Goal: Task Accomplishment & Management: Manage account settings

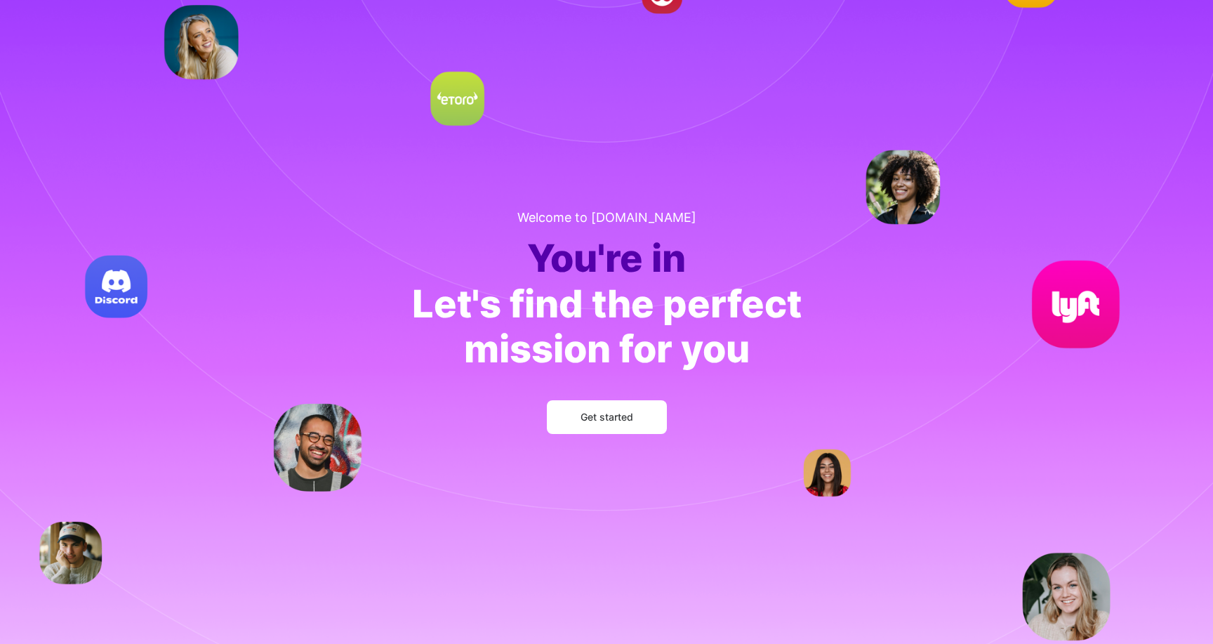
click at [624, 418] on span "Get started" at bounding box center [606, 417] width 53 height 14
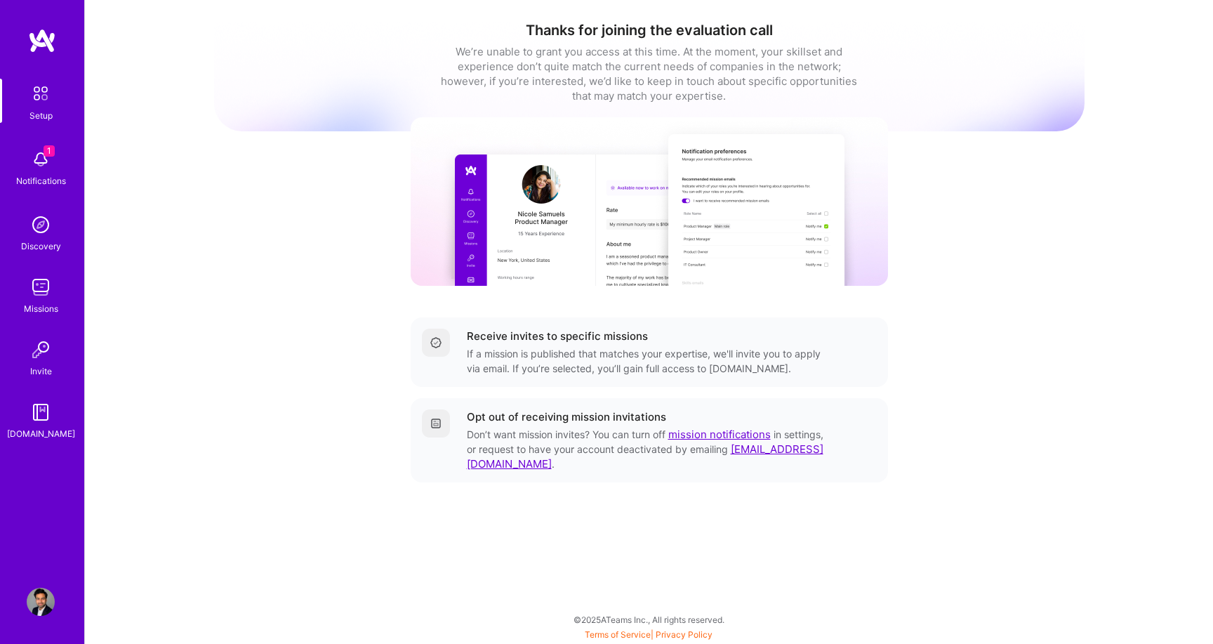
click at [36, 91] on img at bounding box center [40, 93] width 29 height 29
click at [588, 84] on div "We’re unable to grant you access at this time. At the moment, your skillset and…" at bounding box center [649, 73] width 421 height 59
click at [43, 292] on img at bounding box center [41, 287] width 28 height 28
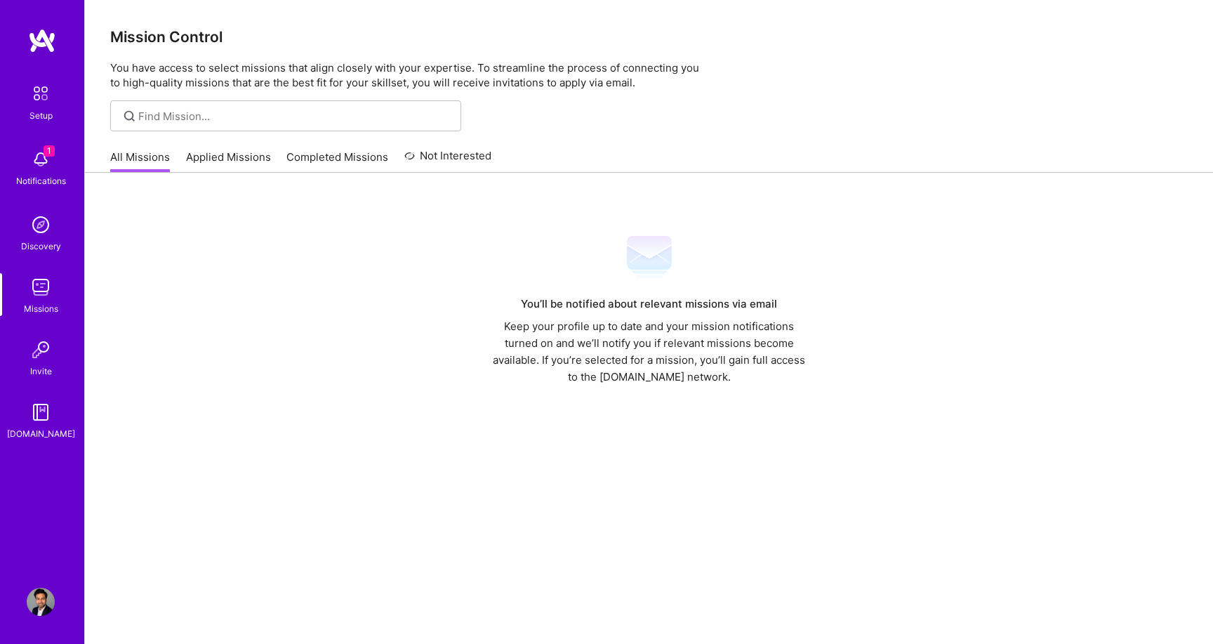
click at [232, 156] on link "Applied Missions" at bounding box center [228, 161] width 85 height 23
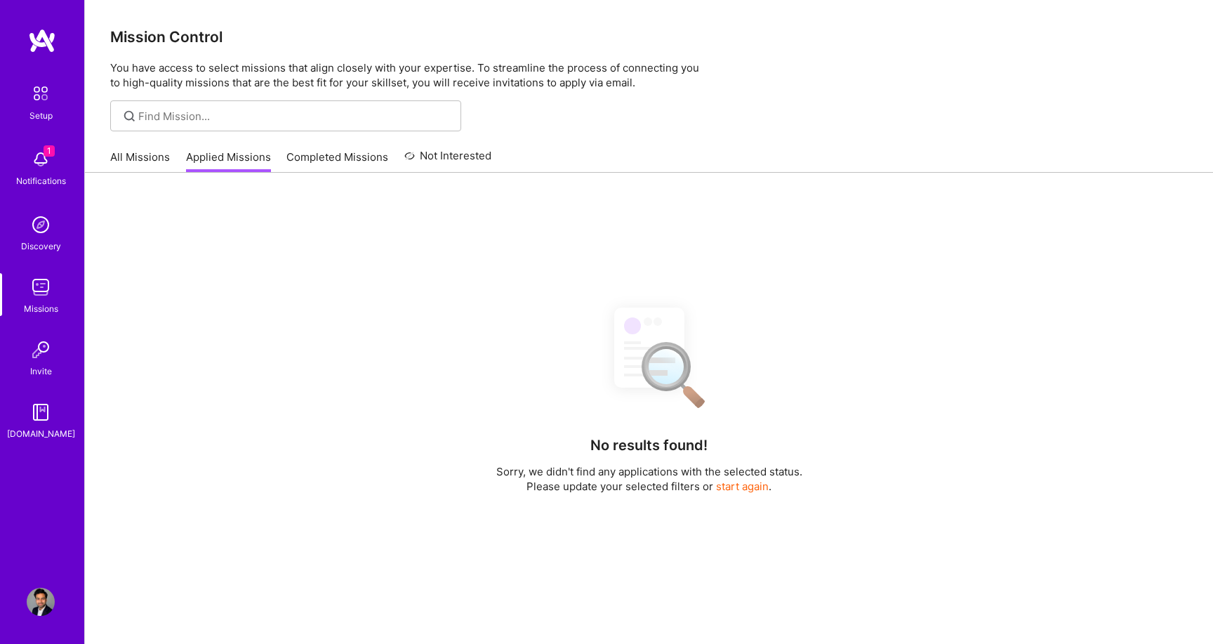
click at [124, 155] on link "All Missions" at bounding box center [140, 161] width 60 height 23
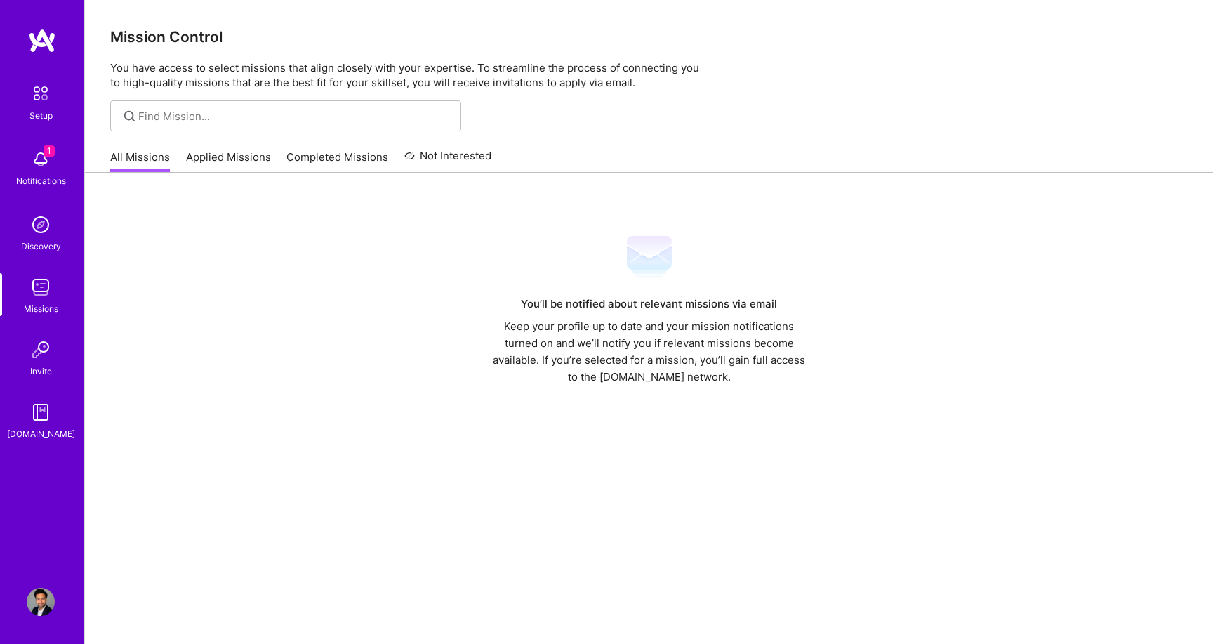
click at [41, 100] on img at bounding box center [40, 93] width 29 height 29
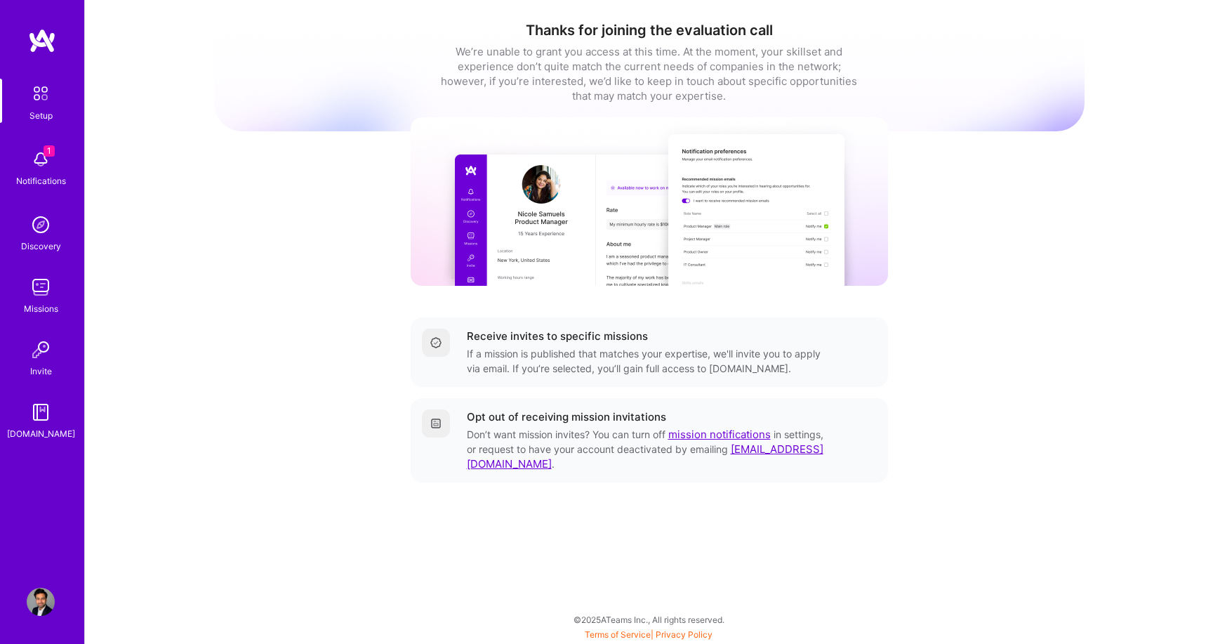
click at [532, 230] on img at bounding box center [649, 201] width 477 height 168
click at [41, 160] on img at bounding box center [41, 159] width 28 height 28
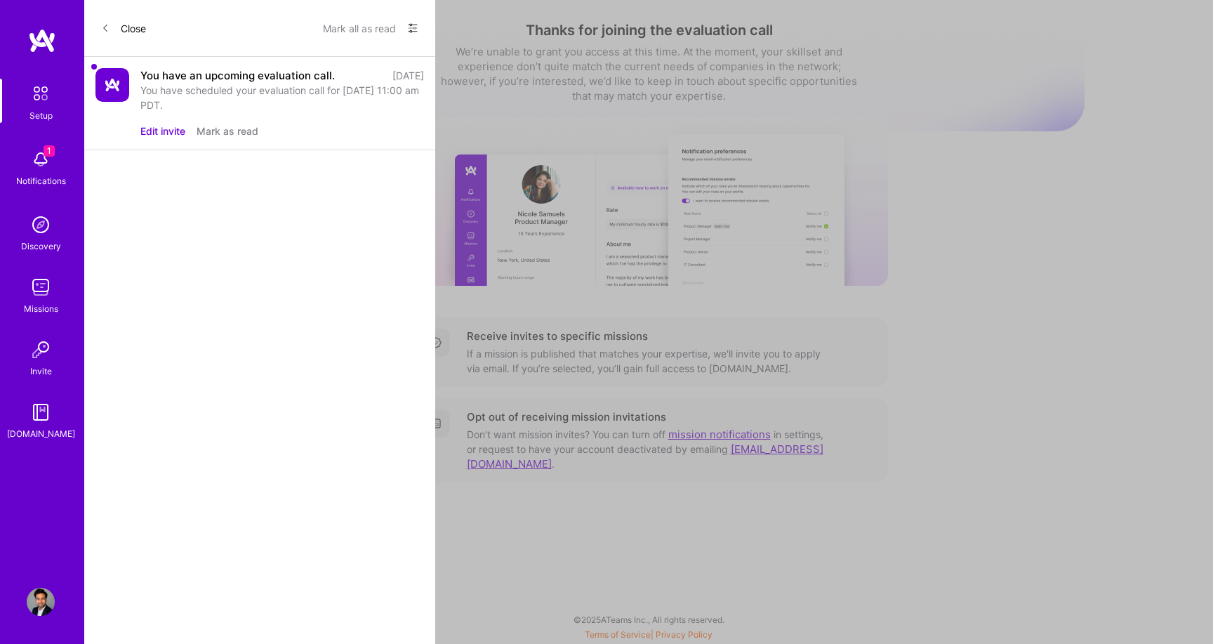
click at [159, 128] on button "Edit invite" at bounding box center [162, 131] width 45 height 15
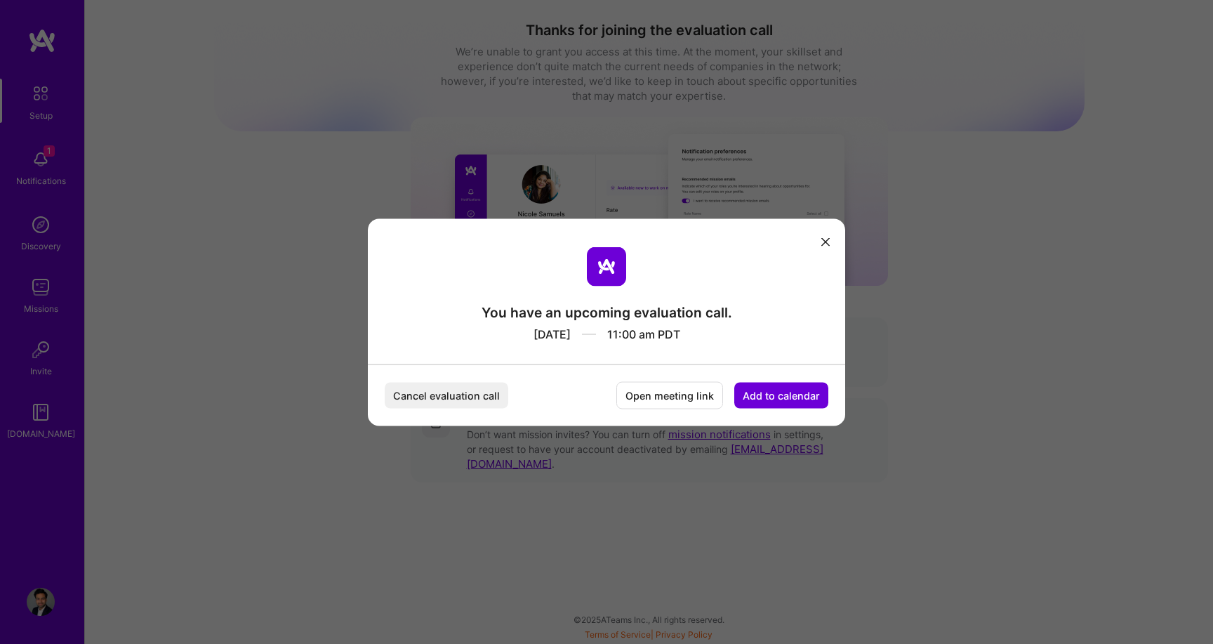
click at [824, 240] on icon "modal" at bounding box center [825, 242] width 8 height 8
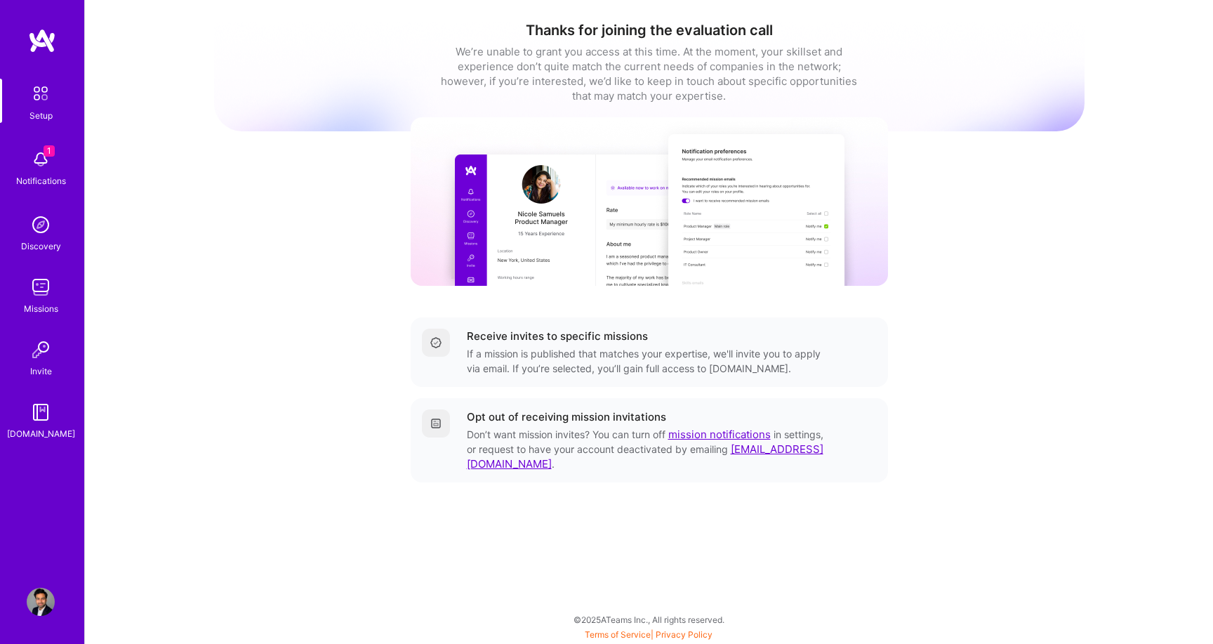
click at [45, 105] on img at bounding box center [40, 93] width 29 height 29
click at [45, 148] on span "1" at bounding box center [49, 150] width 11 height 11
click at [41, 161] on div "Setup 1 Notifications Discovery Missions Invite A.Guide" at bounding box center [42, 260] width 84 height 362
click at [33, 97] on img at bounding box center [40, 93] width 29 height 29
click at [40, 281] on img at bounding box center [41, 287] width 28 height 28
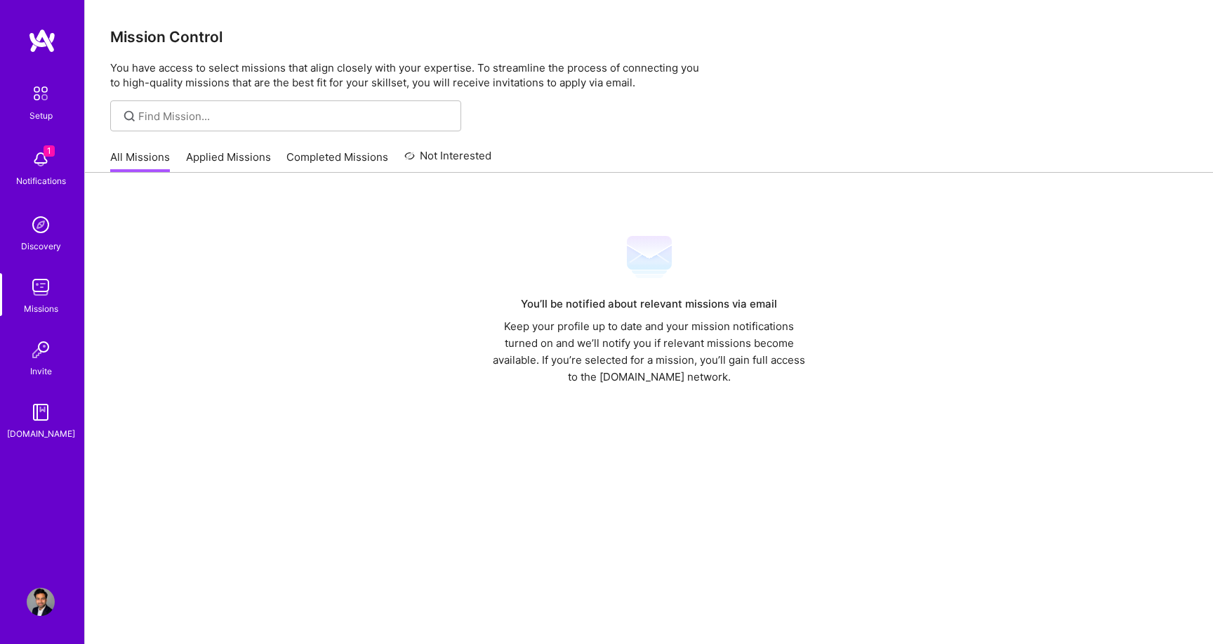
click at [42, 357] on img at bounding box center [41, 350] width 28 height 28
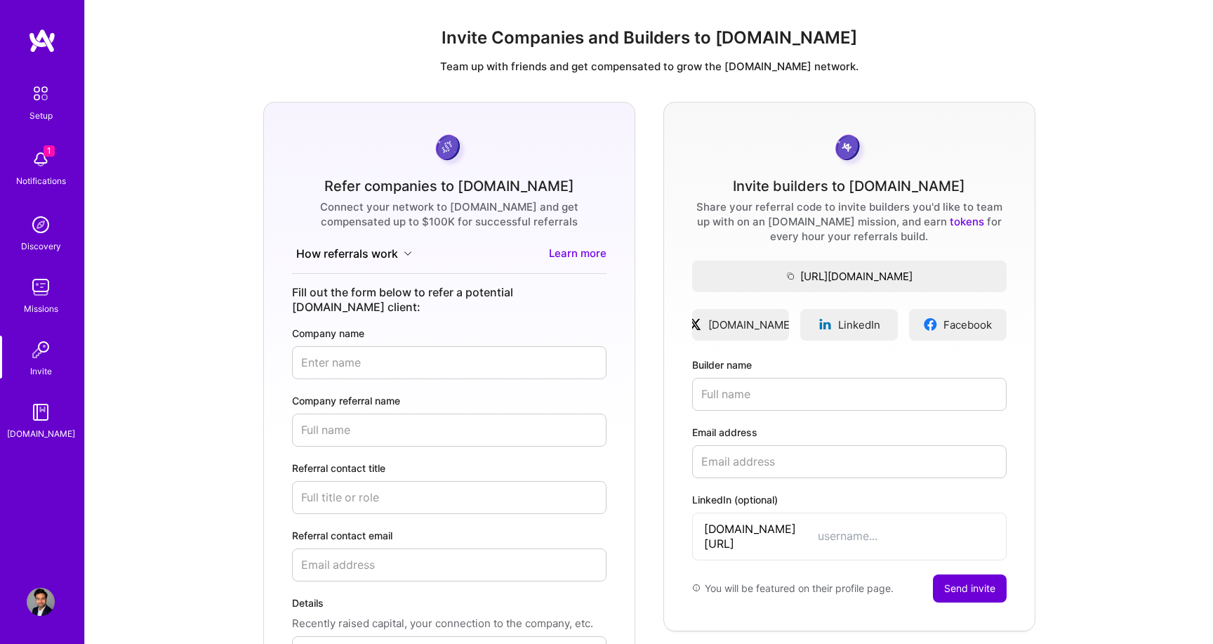
click at [42, 408] on img at bounding box center [41, 412] width 28 height 28
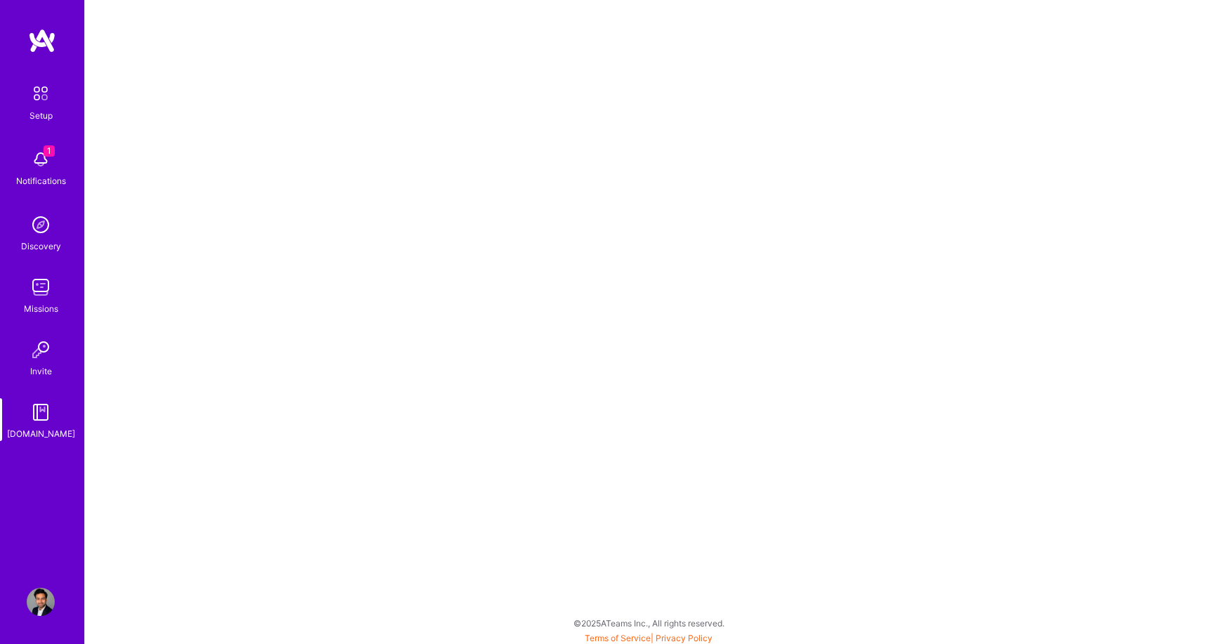
click at [46, 287] on img at bounding box center [41, 287] width 28 height 28
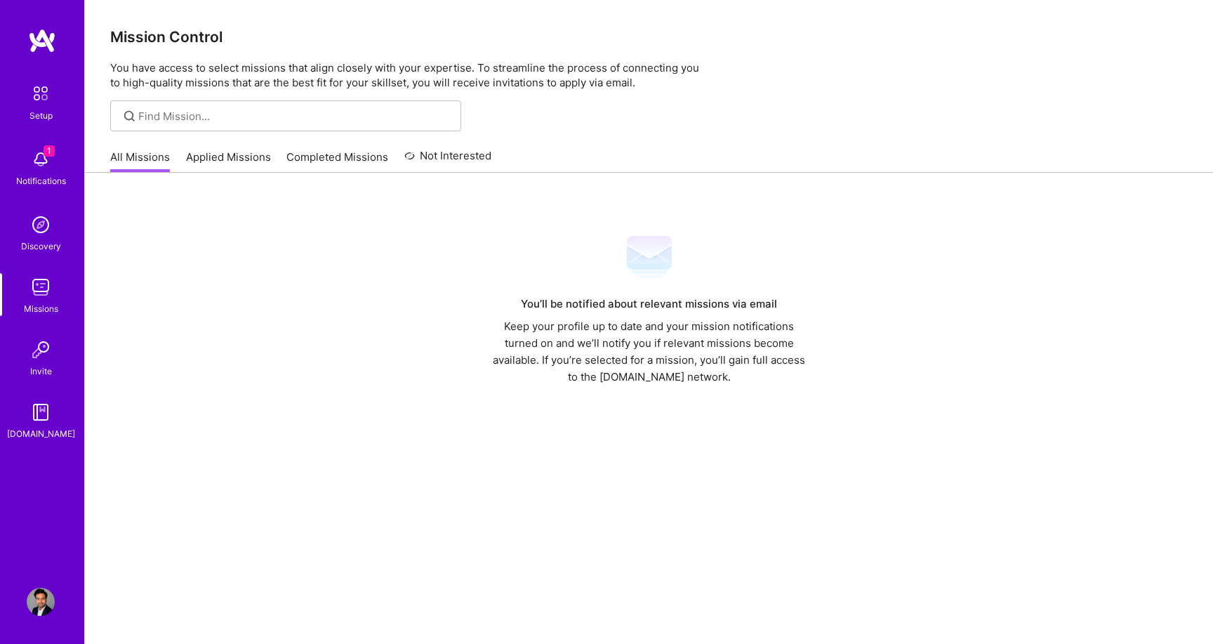
click at [42, 586] on div "Setup 1 Notifications Discovery Missions Invite A.Guide Profile" at bounding box center [42, 322] width 84 height 644
click at [41, 600] on img at bounding box center [41, 602] width 28 height 28
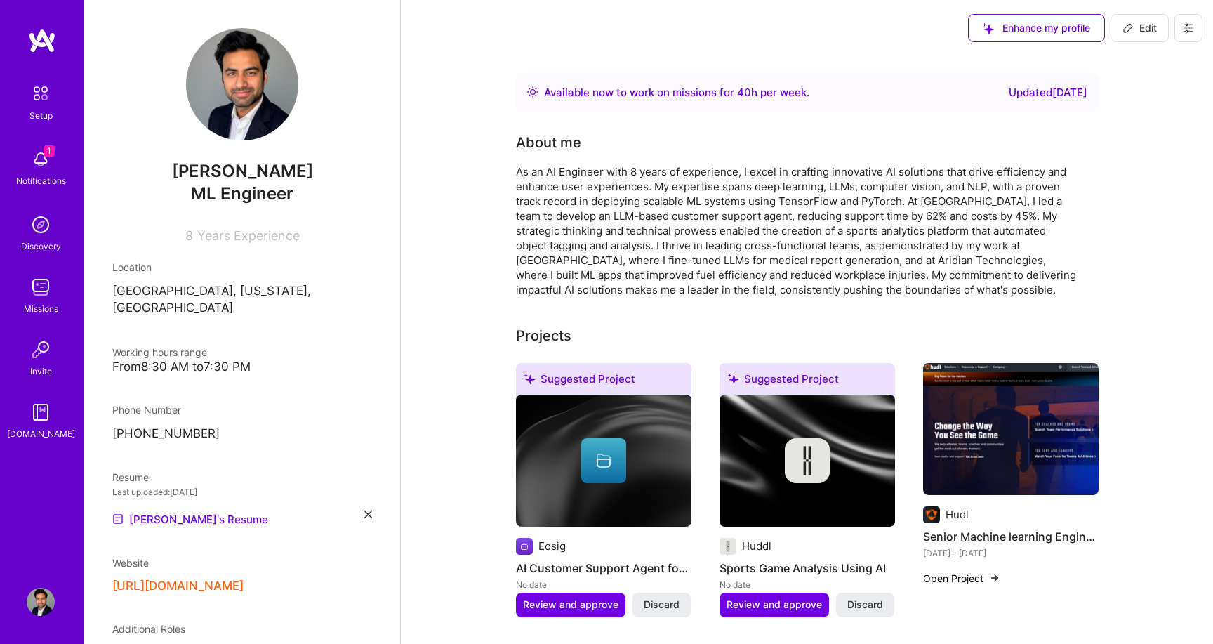
click at [1193, 29] on icon at bounding box center [1188, 27] width 11 height 11
click at [1127, 61] on button "Settings" at bounding box center [1149, 60] width 105 height 36
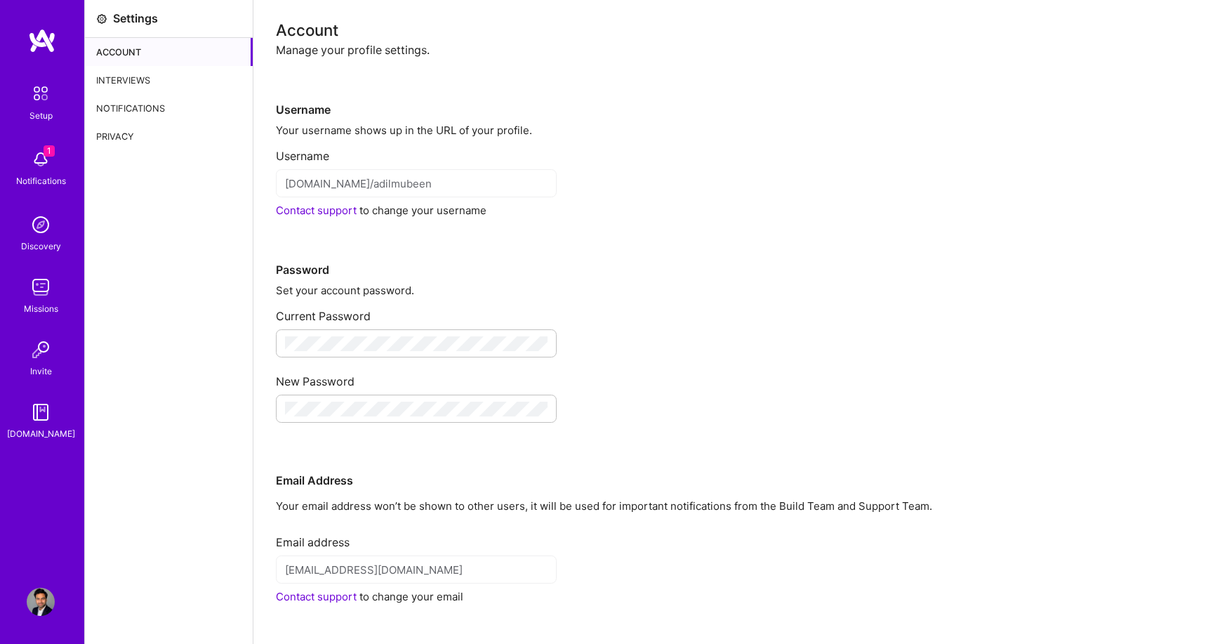
click at [140, 83] on div "Interviews" at bounding box center [169, 80] width 168 height 28
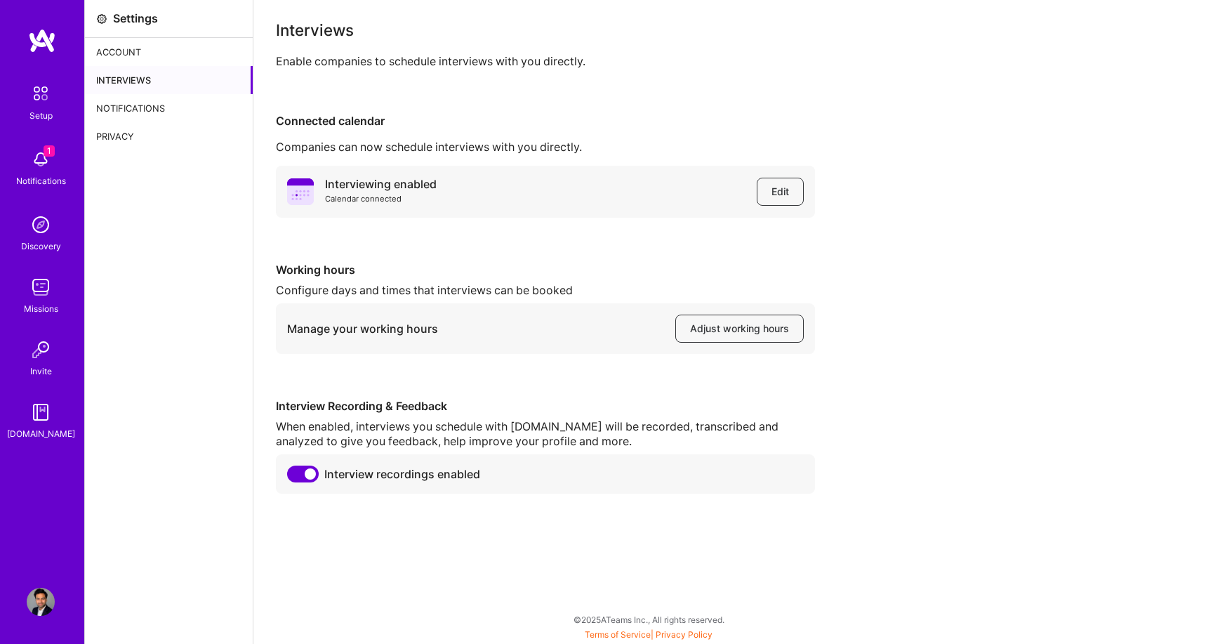
click at [142, 109] on div "Notifications" at bounding box center [169, 108] width 168 height 28
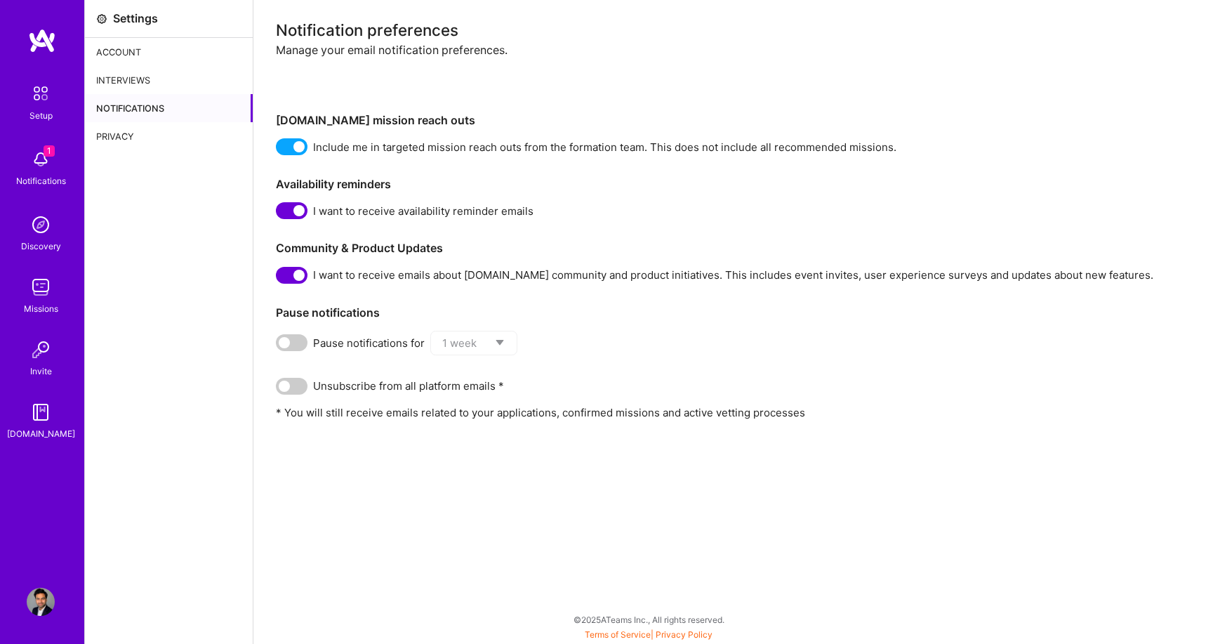
click at [133, 134] on div "Privacy" at bounding box center [169, 136] width 168 height 28
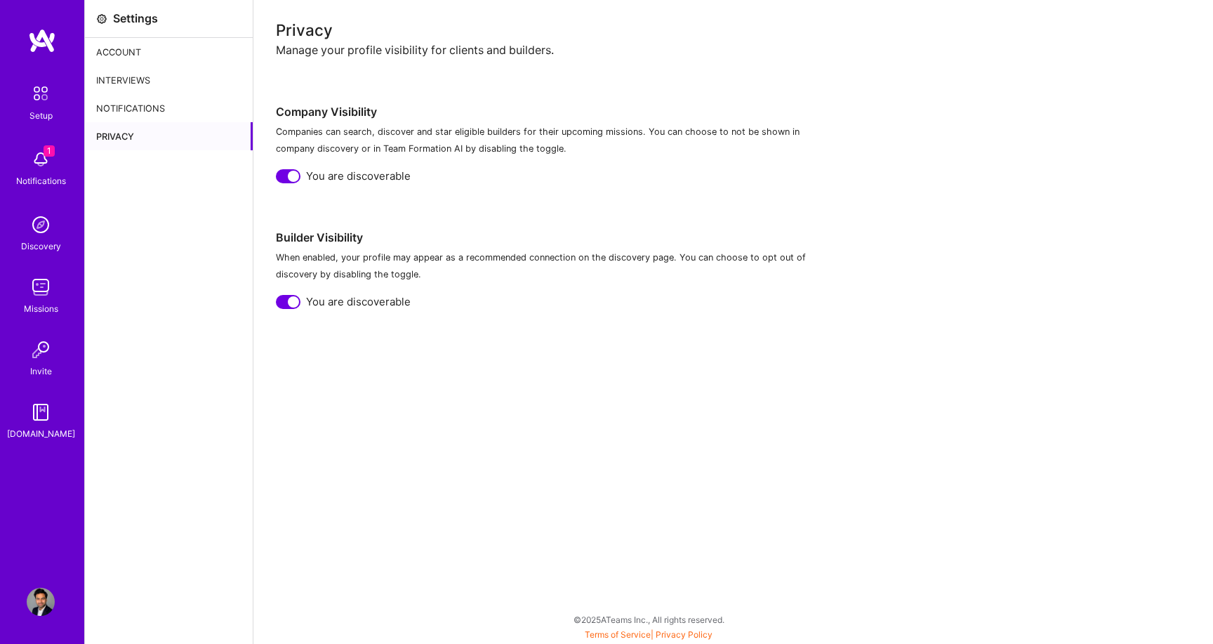
click at [136, 109] on div "Notifications" at bounding box center [169, 108] width 168 height 28
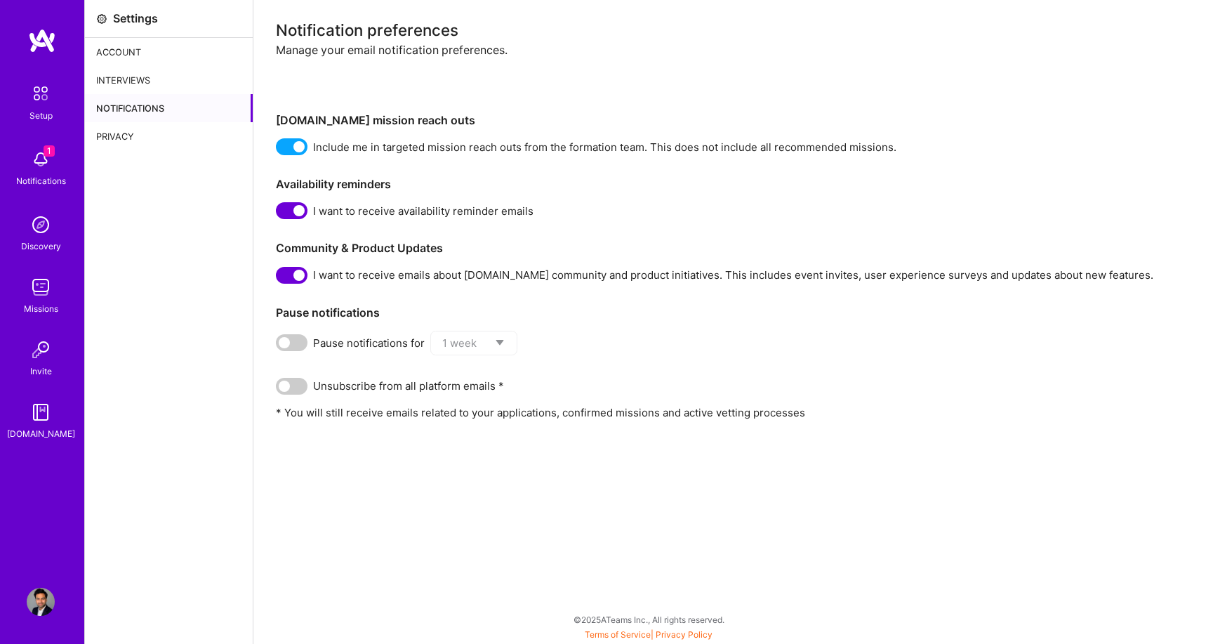
click at [128, 76] on div "Interviews" at bounding box center [169, 80] width 168 height 28
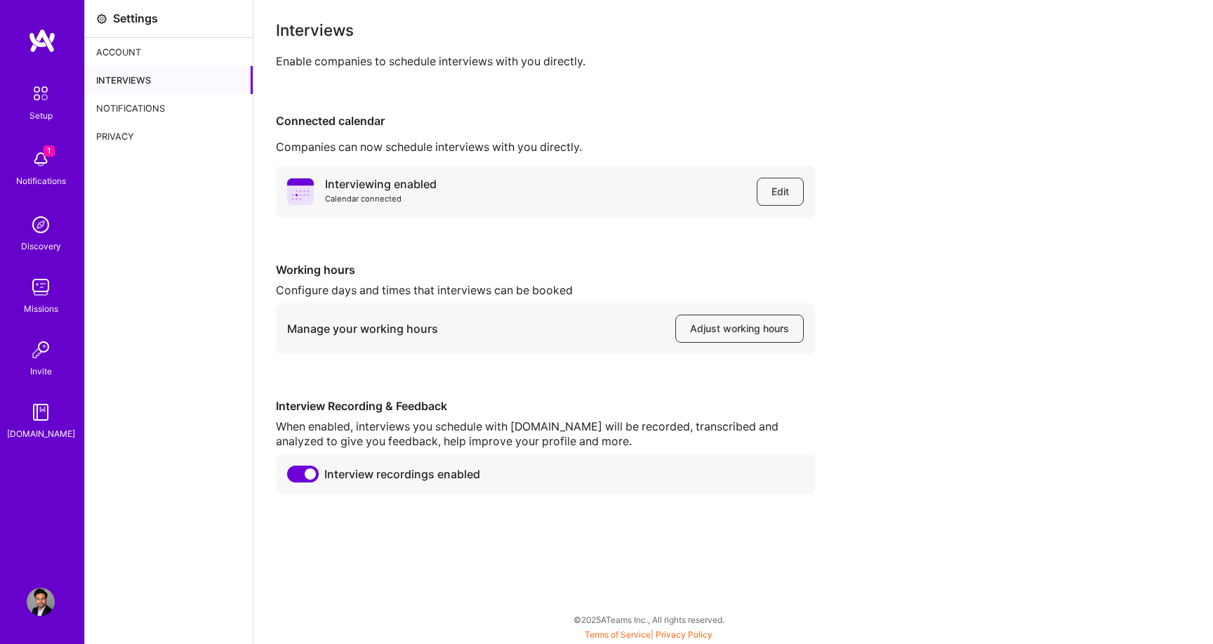
click at [124, 53] on div "Account" at bounding box center [169, 52] width 168 height 28
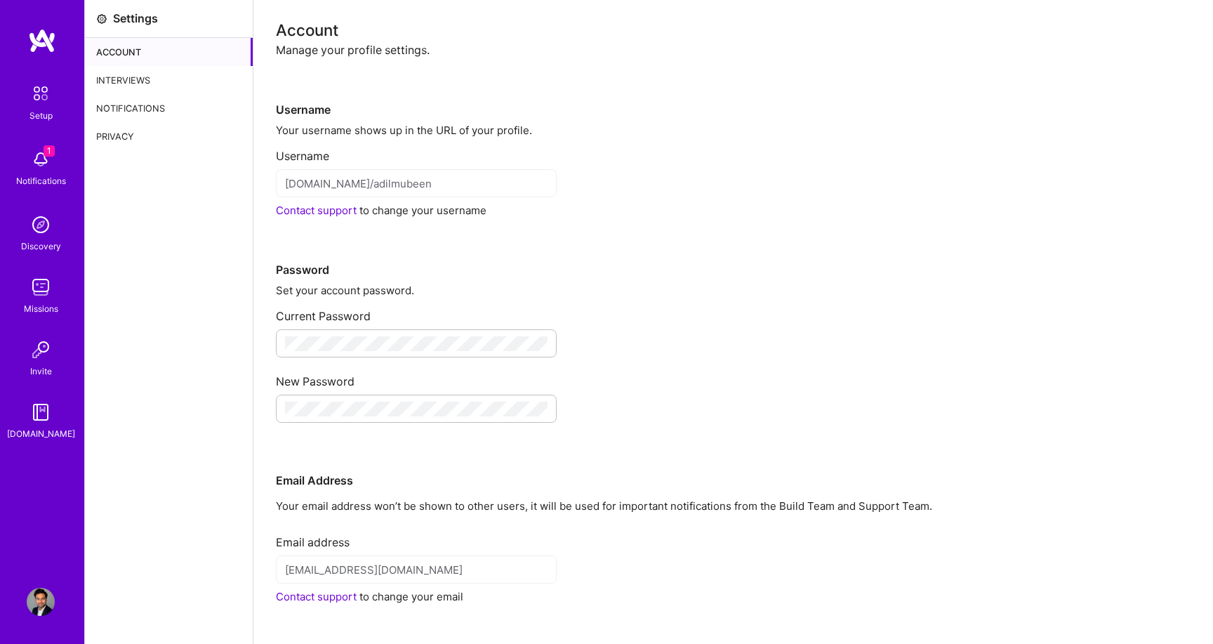
scroll to position [78, 0]
